Goal: Transaction & Acquisition: Purchase product/service

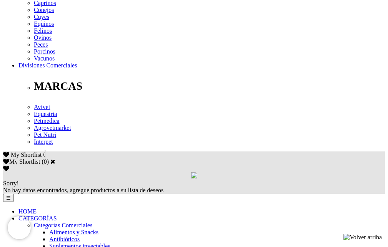
scroll to position [385, 0]
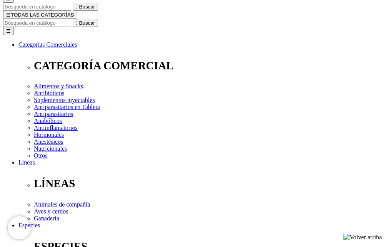
scroll to position [115, 0]
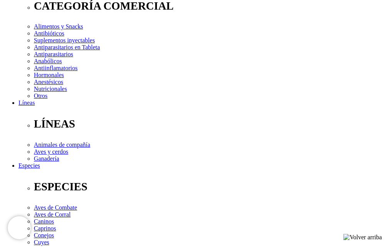
scroll to position [154, 0]
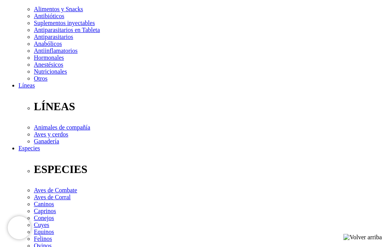
radio input "true"
select select "0"
radio input "true"
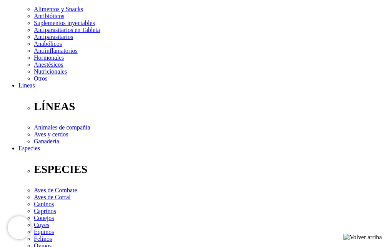
select select "0"
radio input "true"
select select "0"
